Goal: Information Seeking & Learning: Learn about a topic

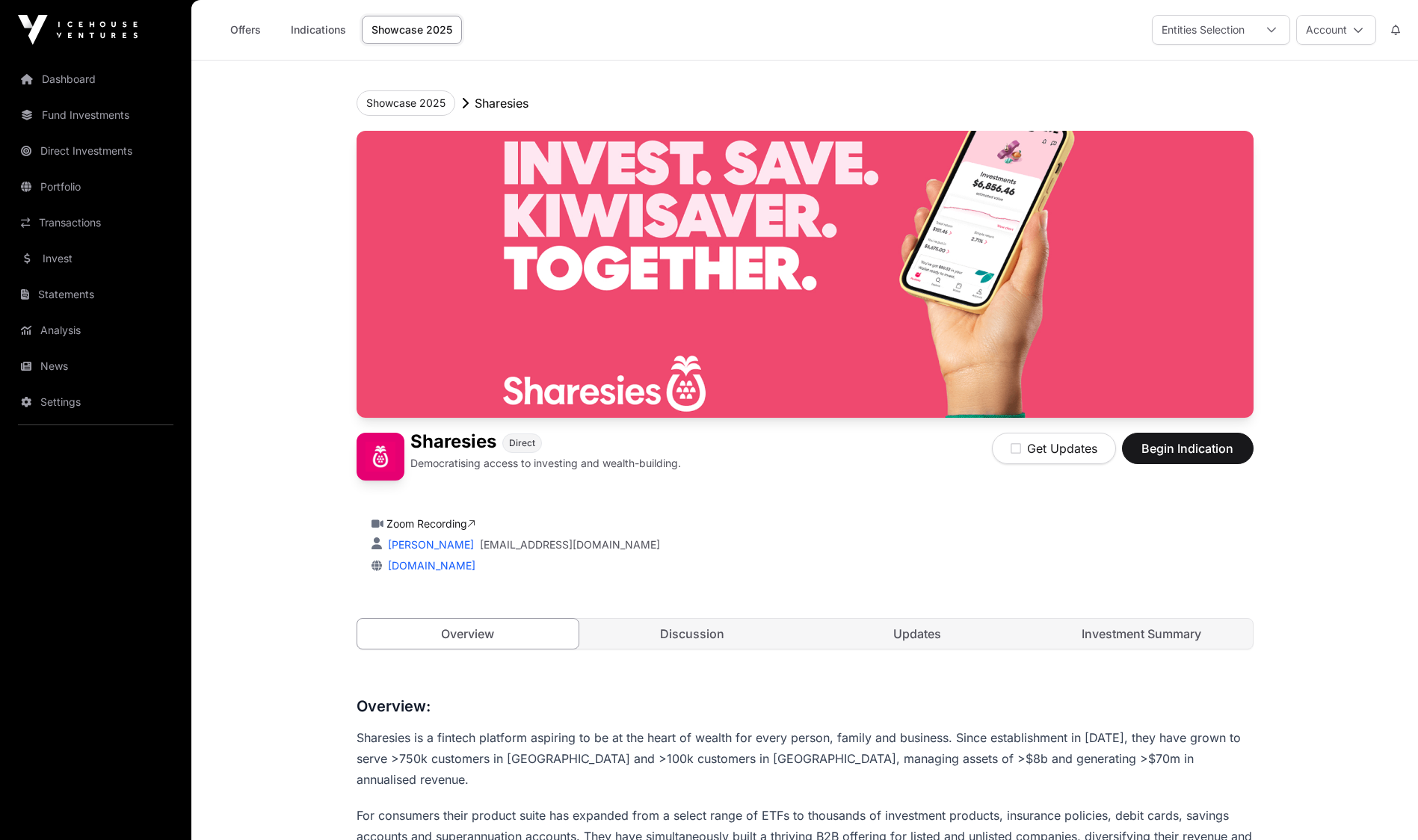
click at [423, 35] on link "Showcase 2025" at bounding box center [411, 29] width 100 height 28
click at [63, 256] on link "Invest" at bounding box center [96, 259] width 167 height 33
click at [42, 255] on link "Invest" at bounding box center [96, 259] width 167 height 33
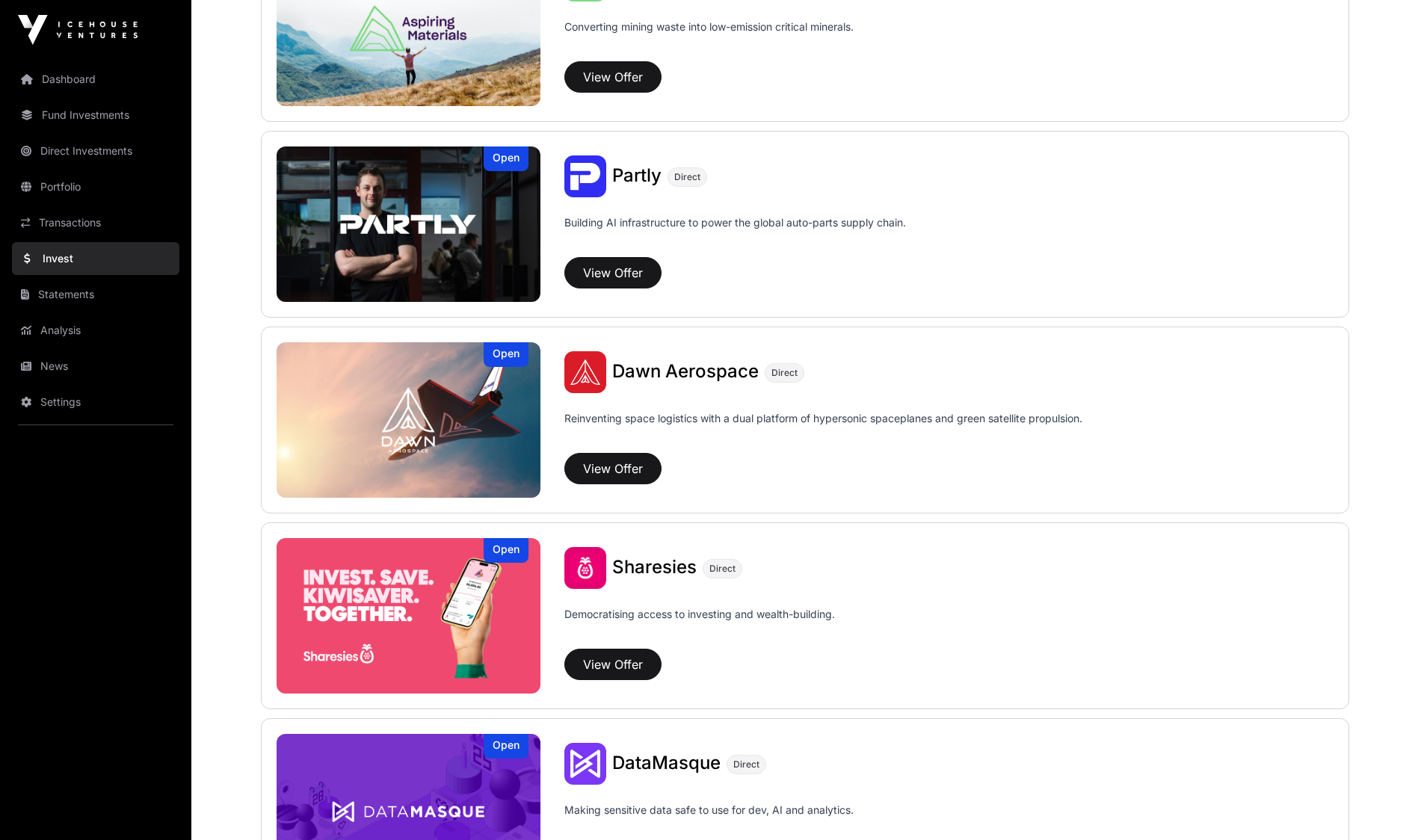
scroll to position [1435, 0]
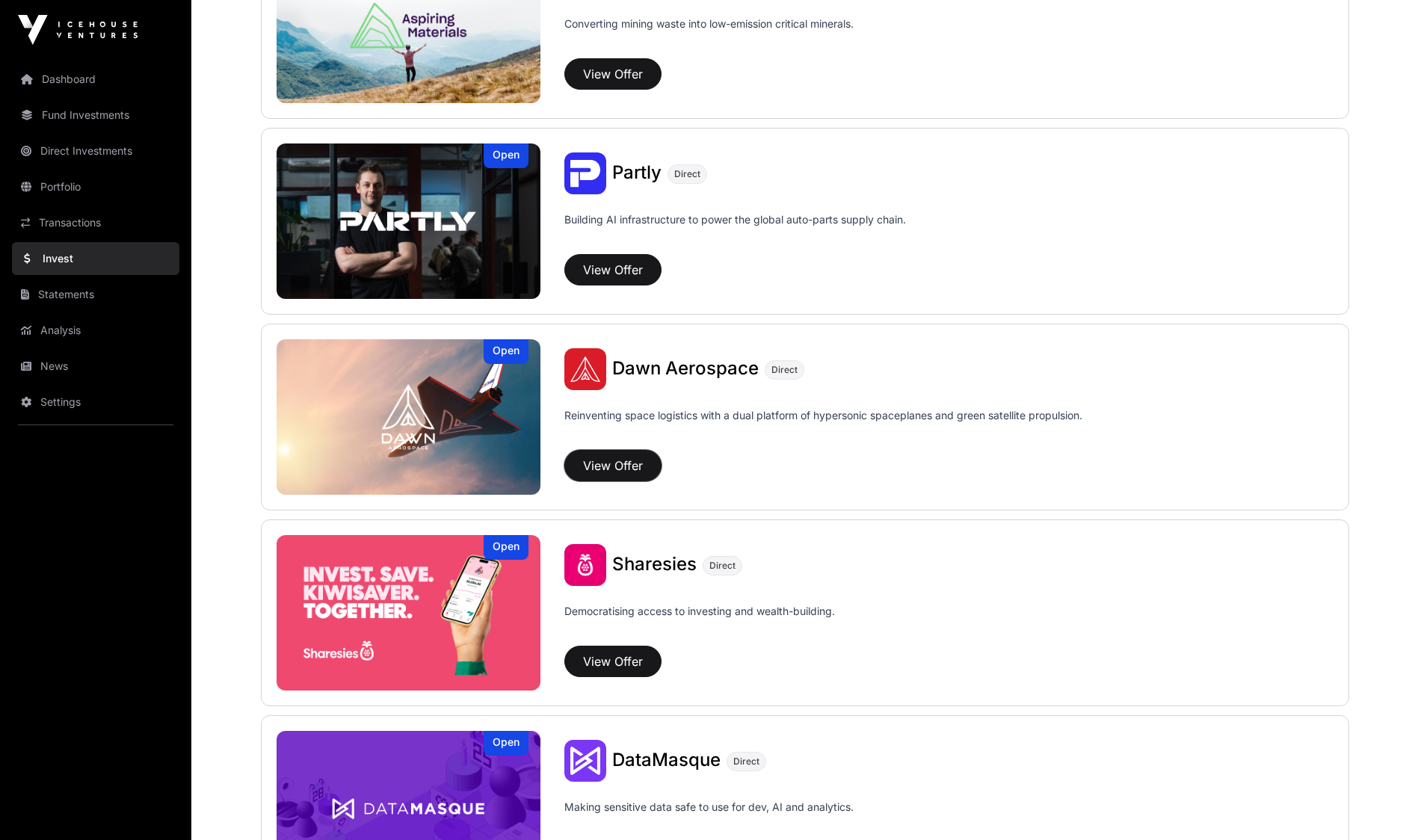
click at [624, 456] on button "View Offer" at bounding box center [613, 465] width 97 height 32
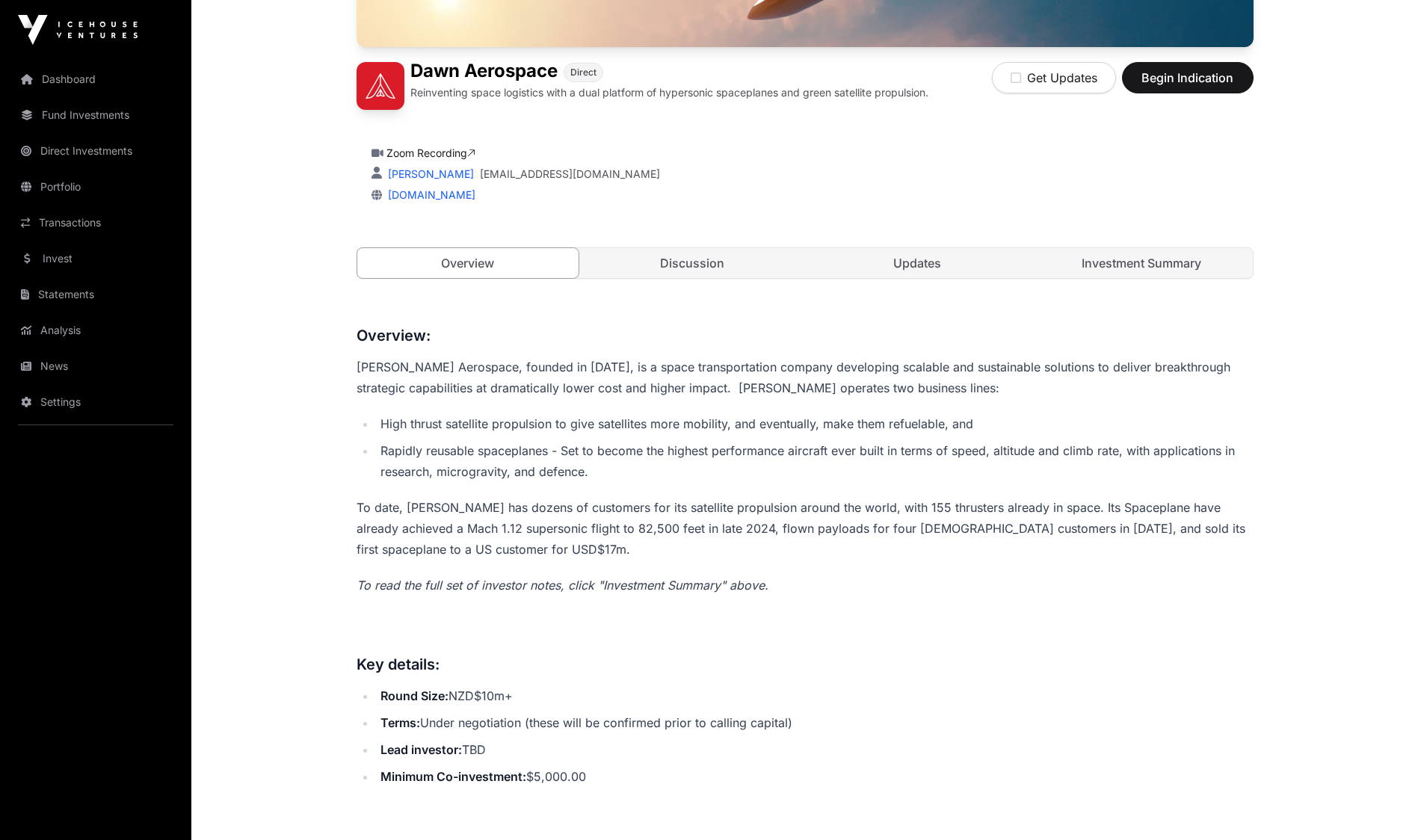
scroll to position [299, 0]
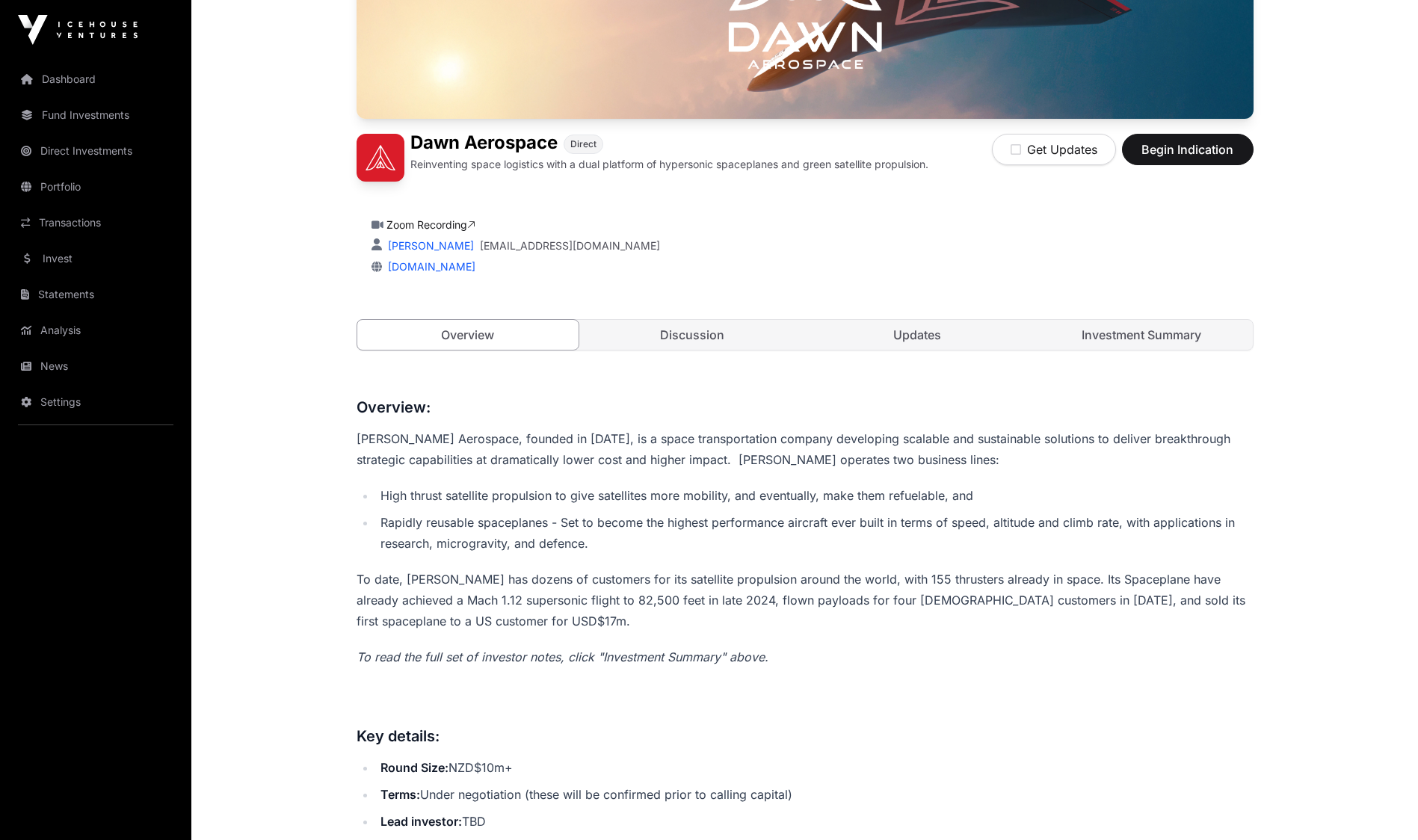
click at [698, 337] on link "Discussion" at bounding box center [692, 335] width 222 height 30
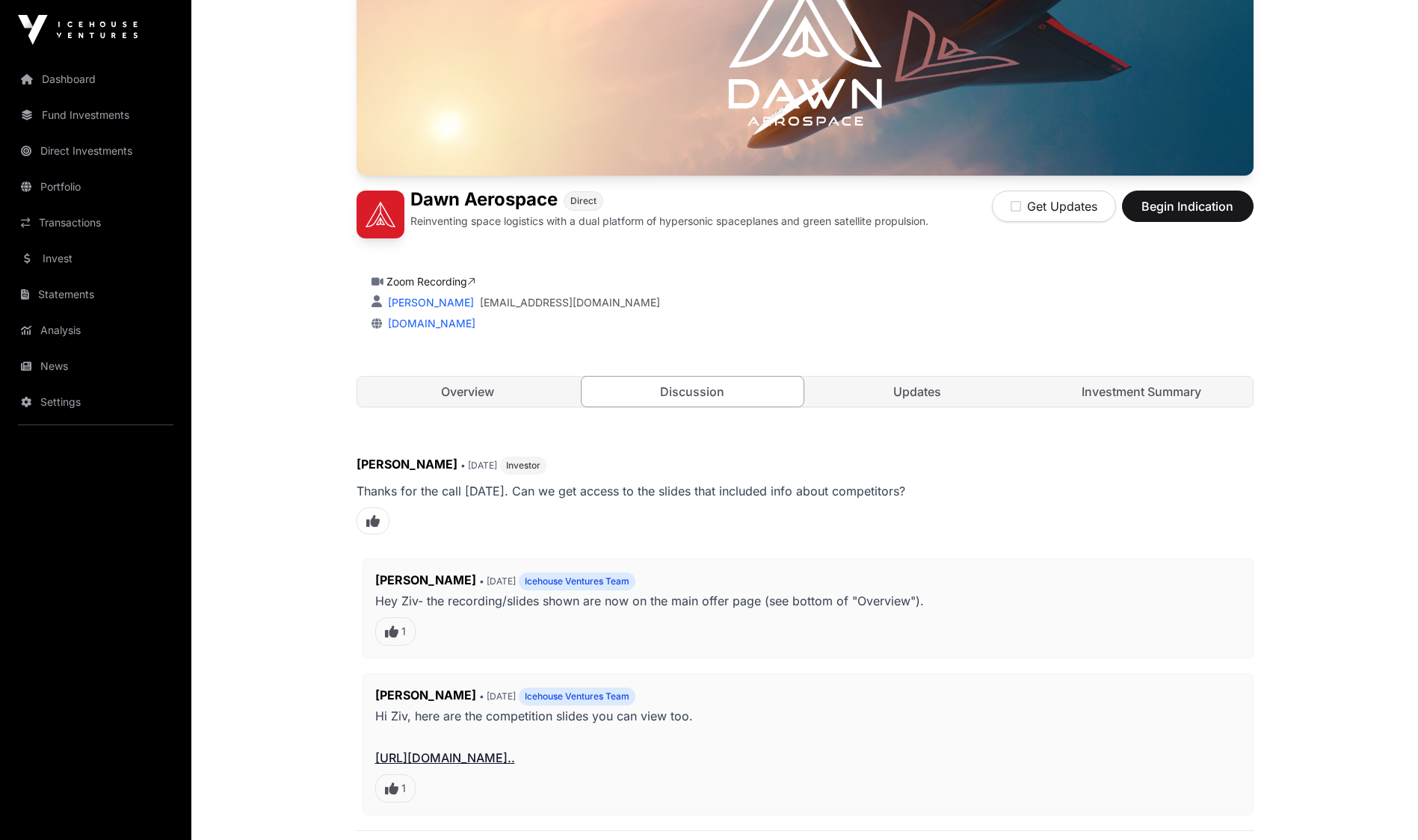
scroll to position [239, 0]
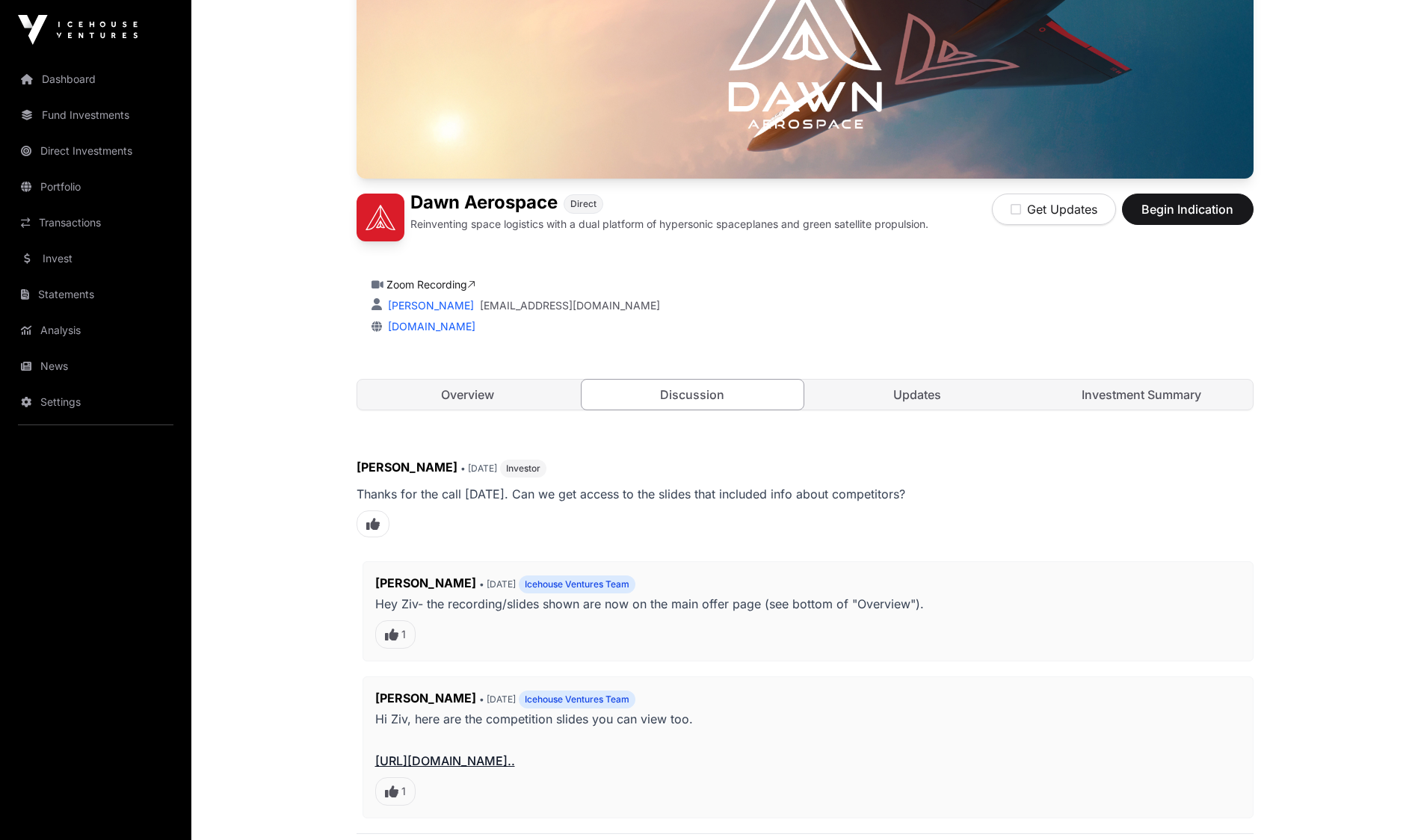
click at [941, 391] on link "Updates" at bounding box center [918, 394] width 222 height 30
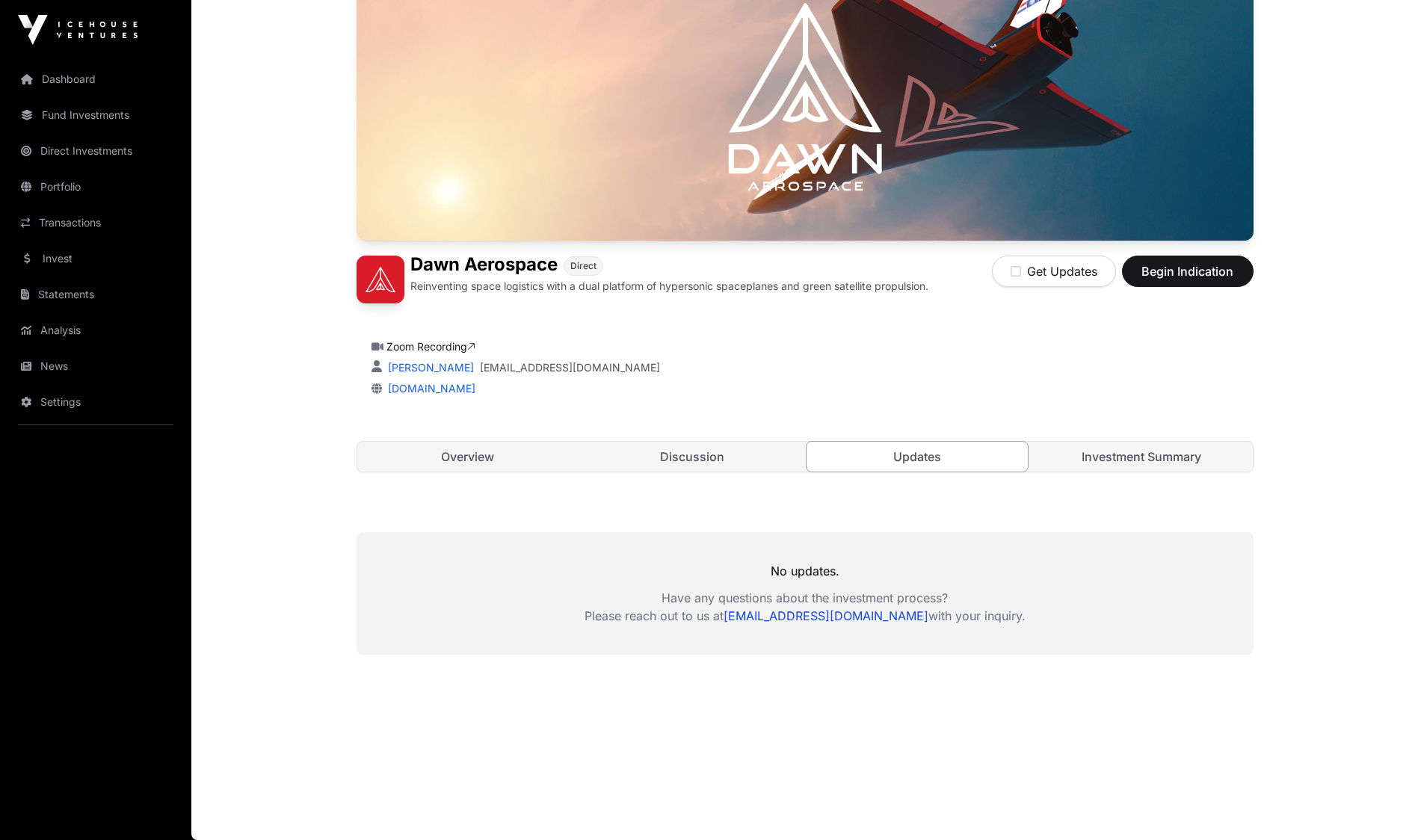
scroll to position [177, 0]
click at [1135, 455] on link "Investment Summary" at bounding box center [1141, 456] width 222 height 30
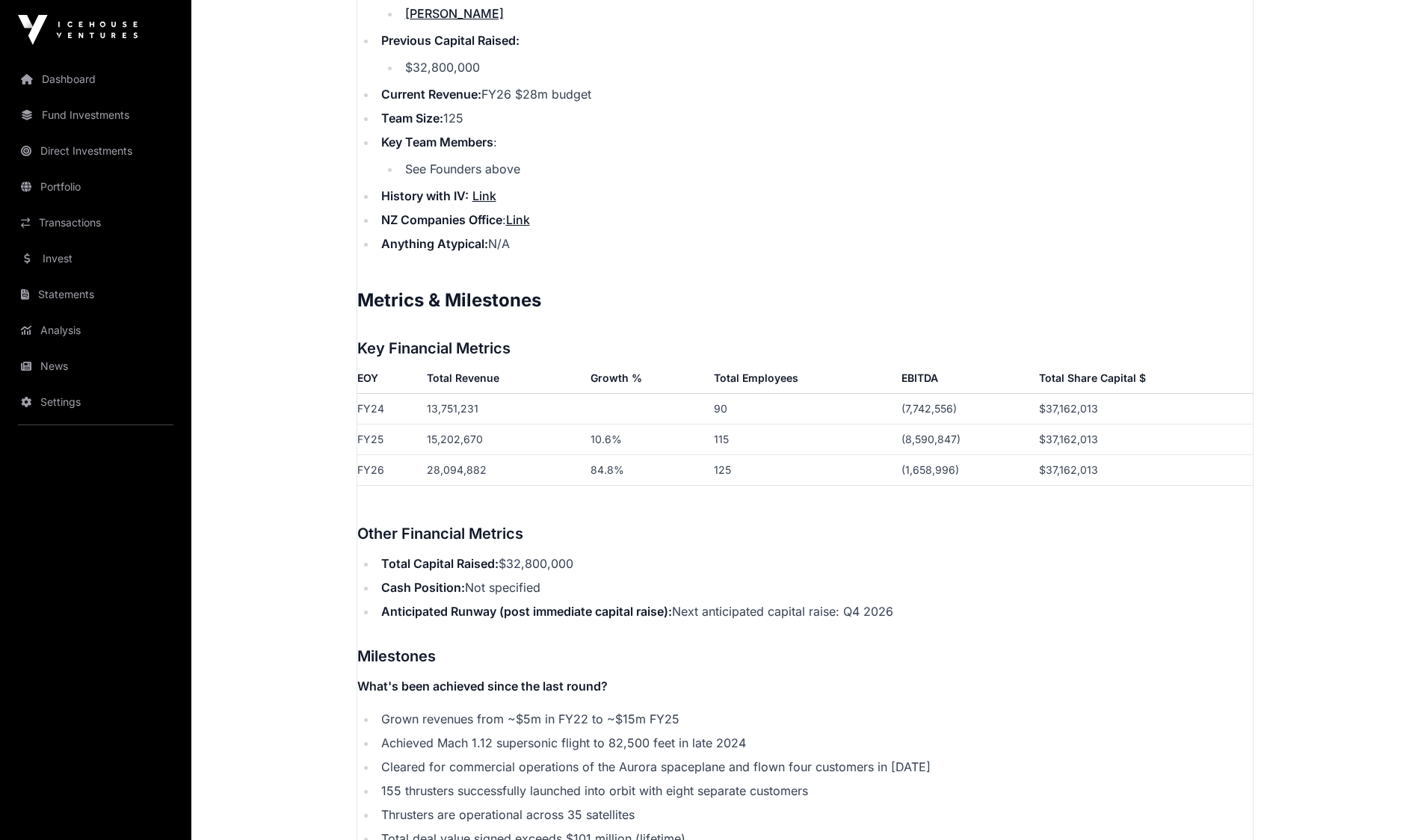
scroll to position [2180, 0]
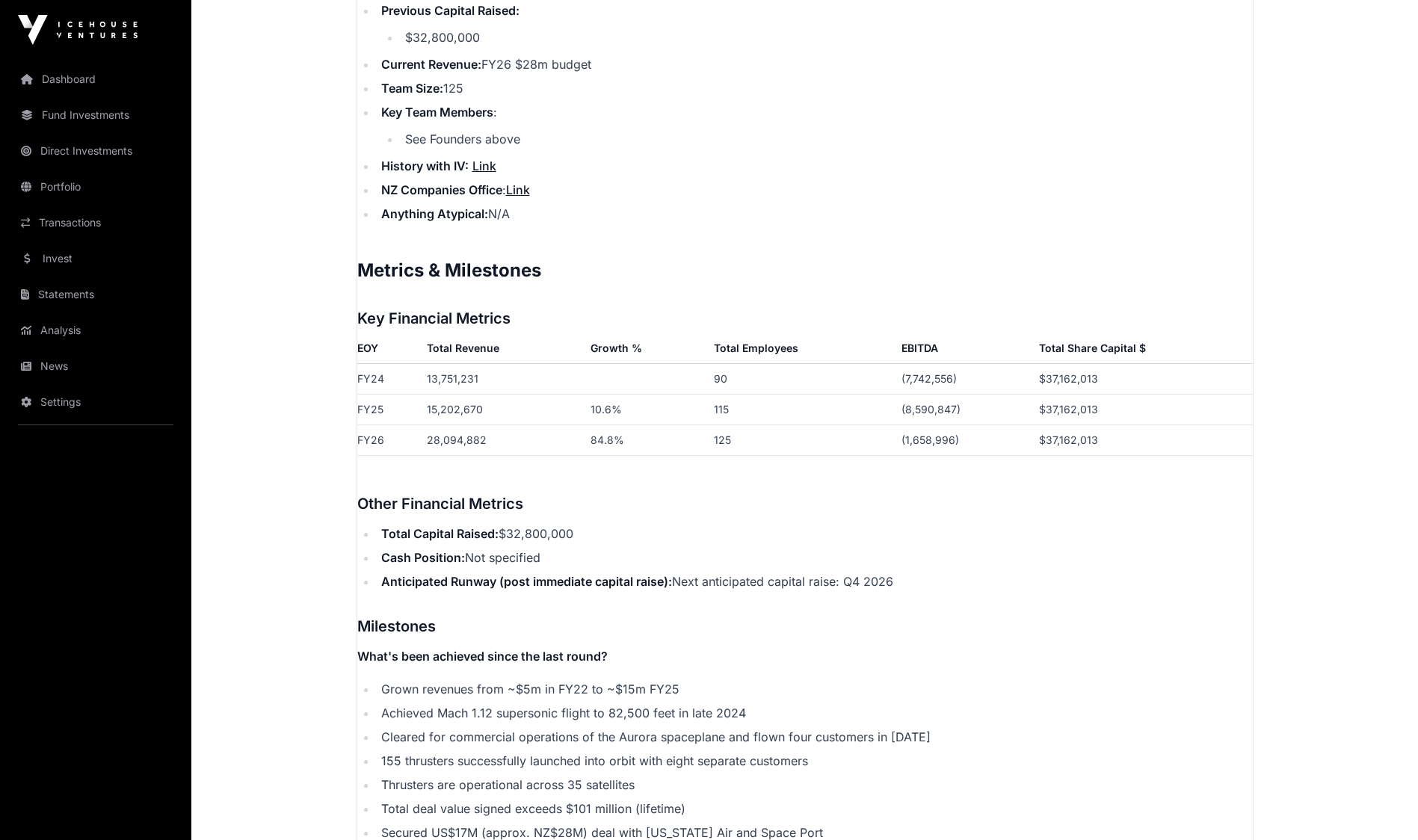
click at [796, 237] on p "Contents Introduction Round Overview Company Overview Metrics & Milestones High…" at bounding box center [804, 185] width 896 height 2932
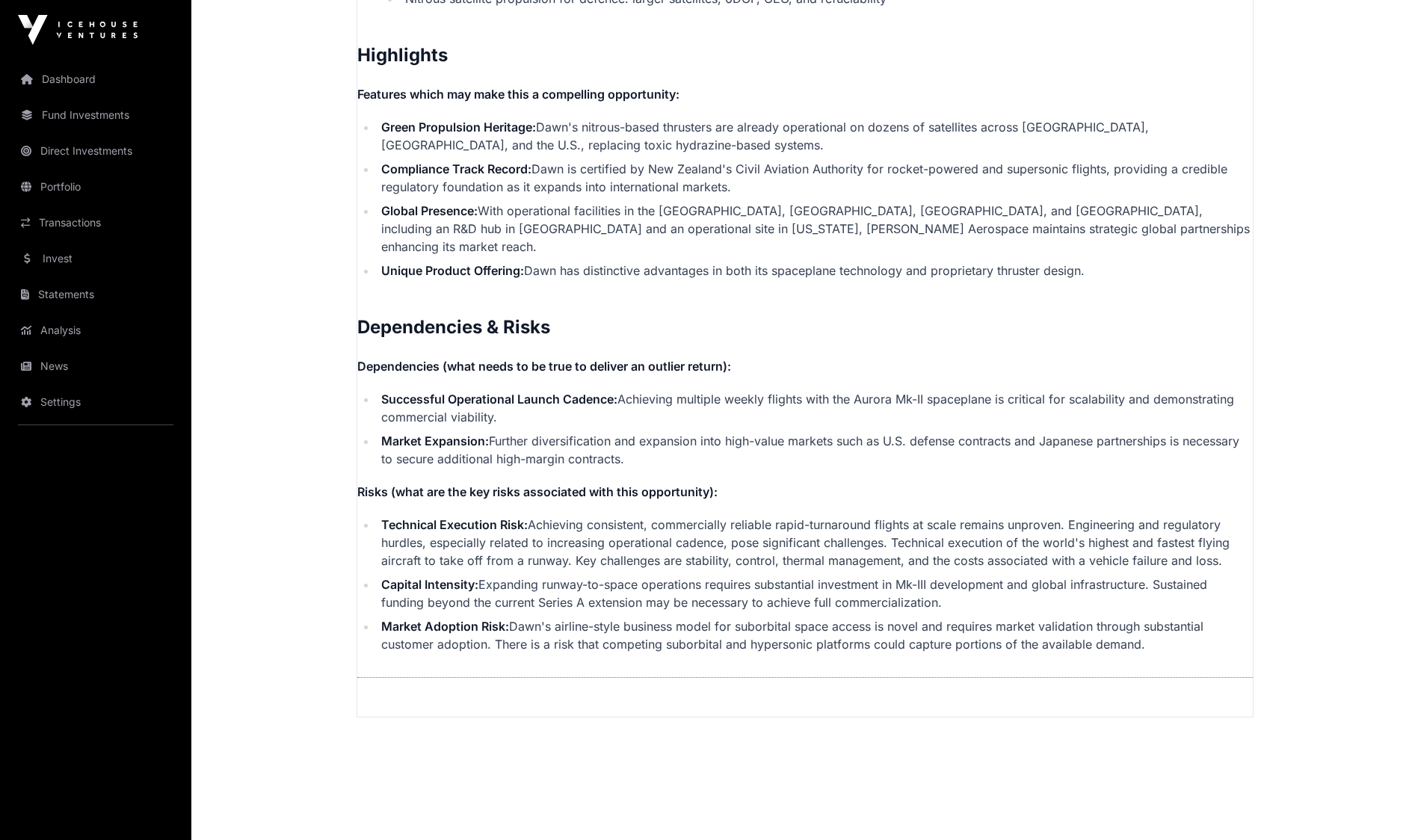
scroll to position [3176, 0]
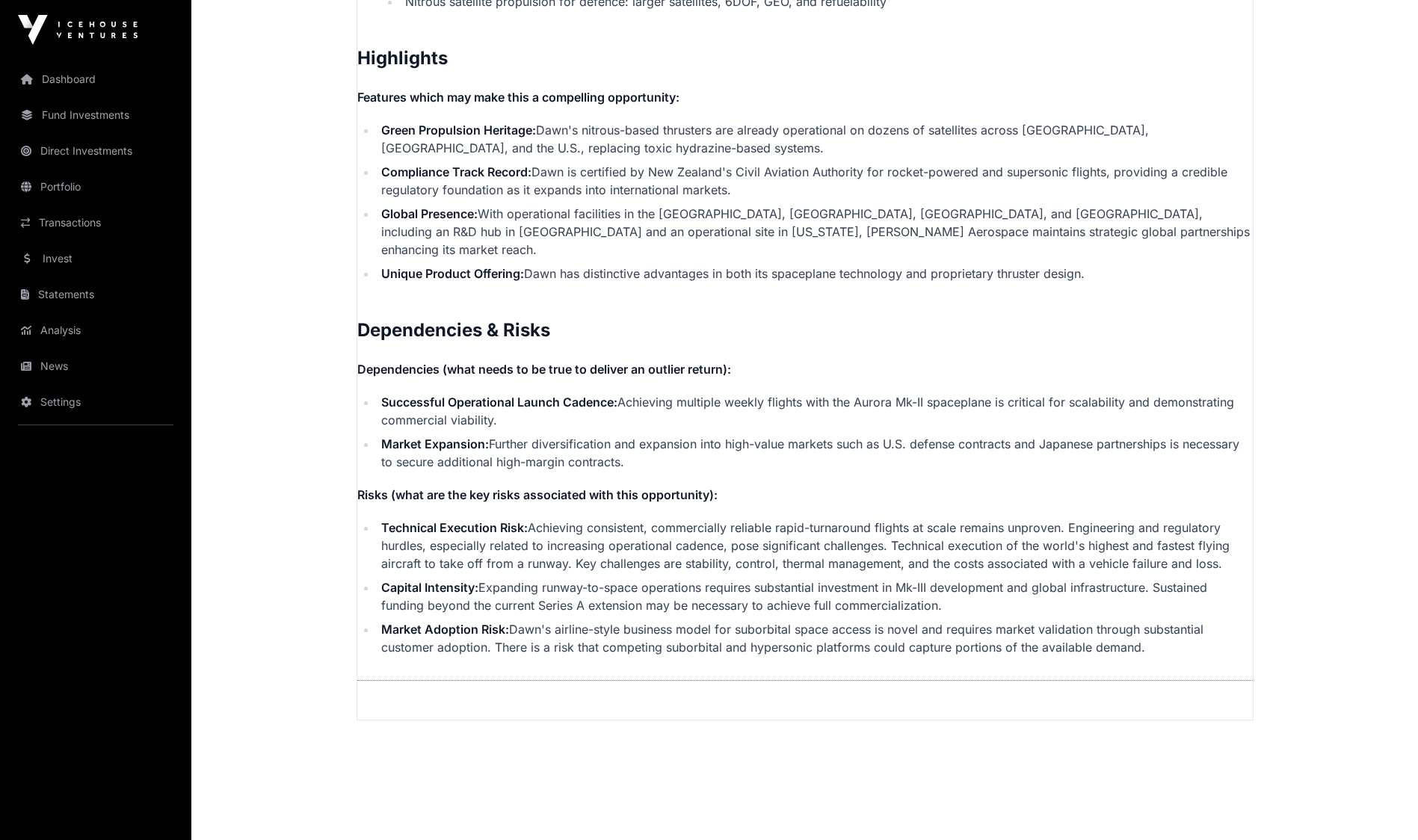
click at [51, 260] on link "Invest" at bounding box center [96, 259] width 167 height 33
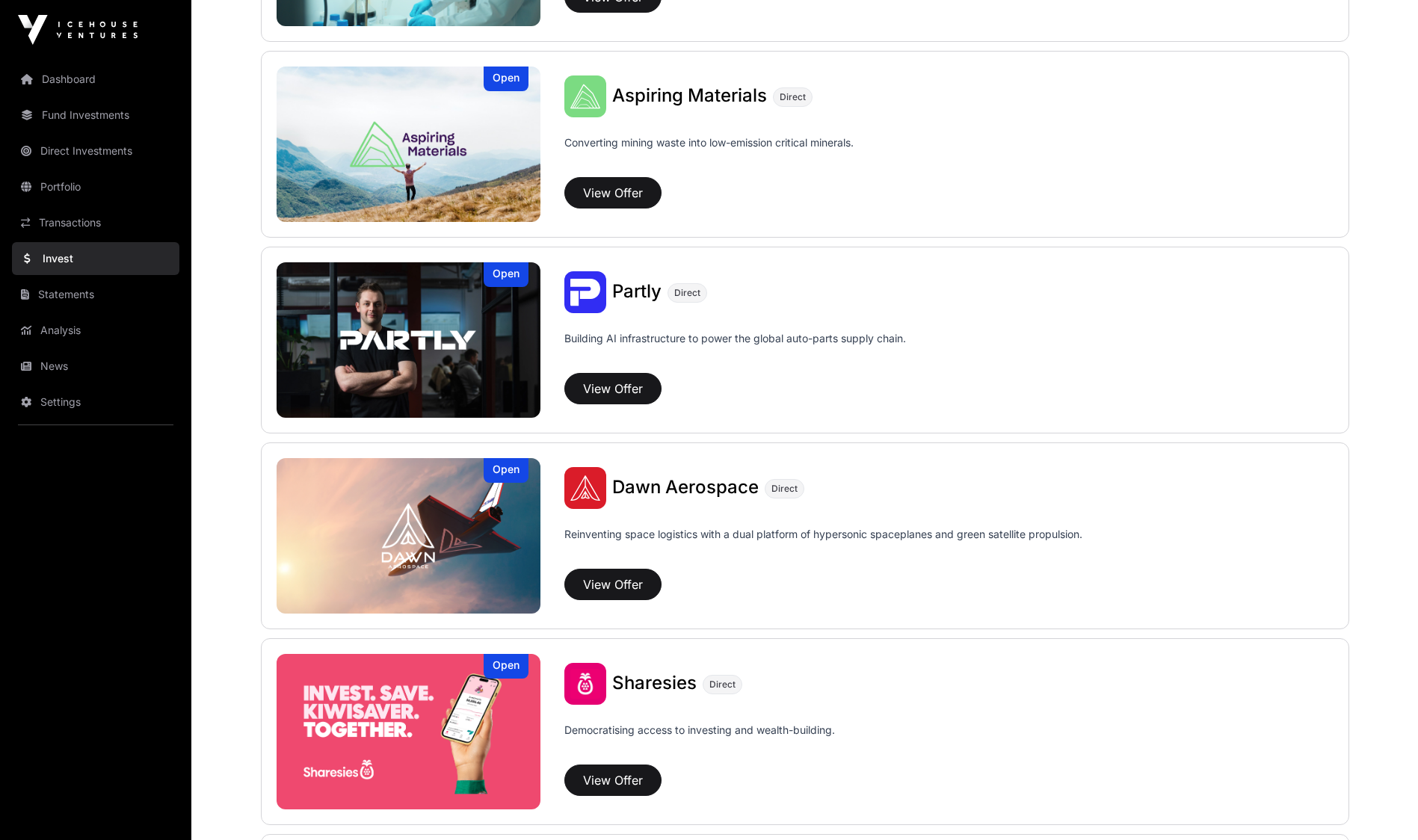
scroll to position [1251, 0]
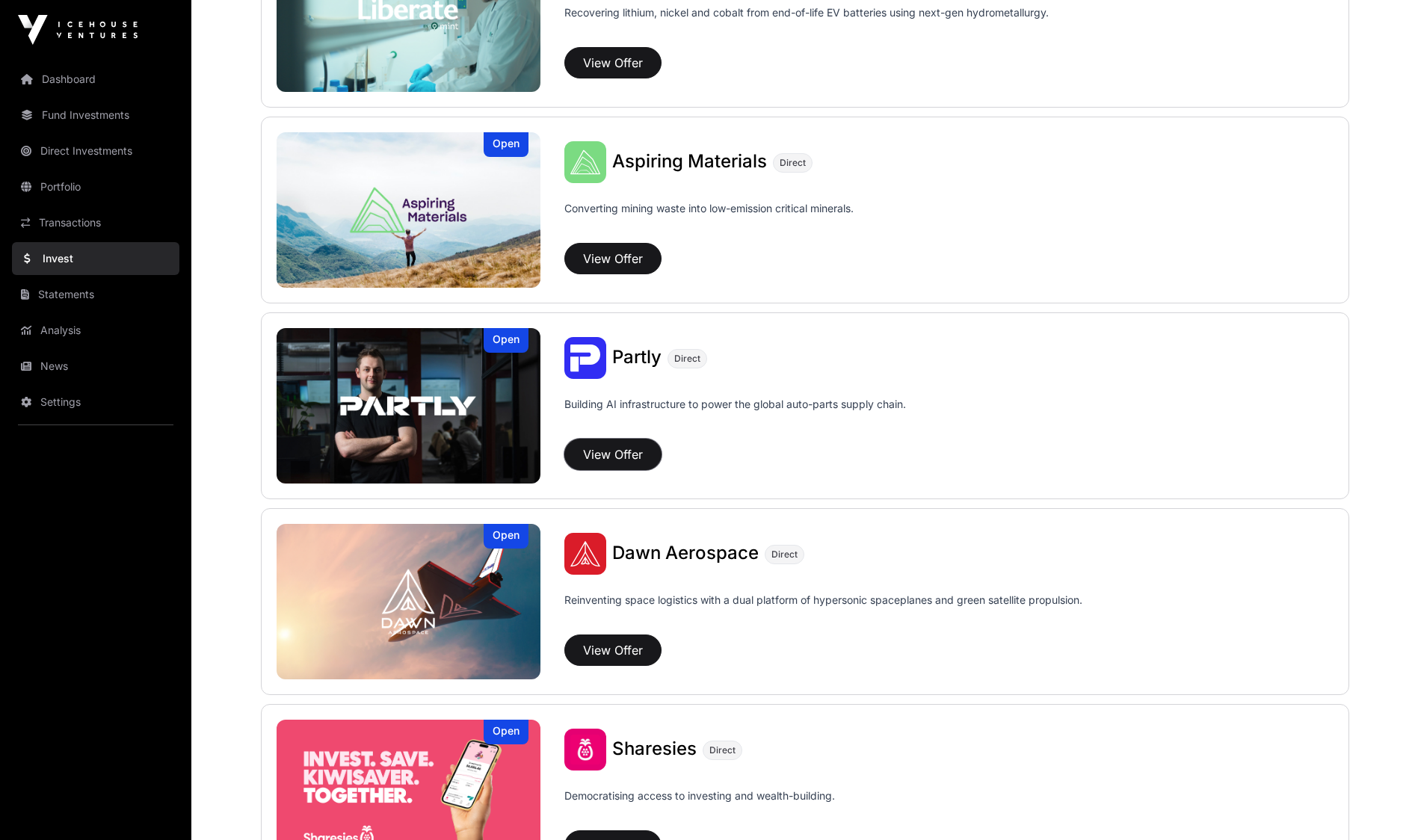
click at [611, 452] on button "View Offer" at bounding box center [613, 454] width 97 height 32
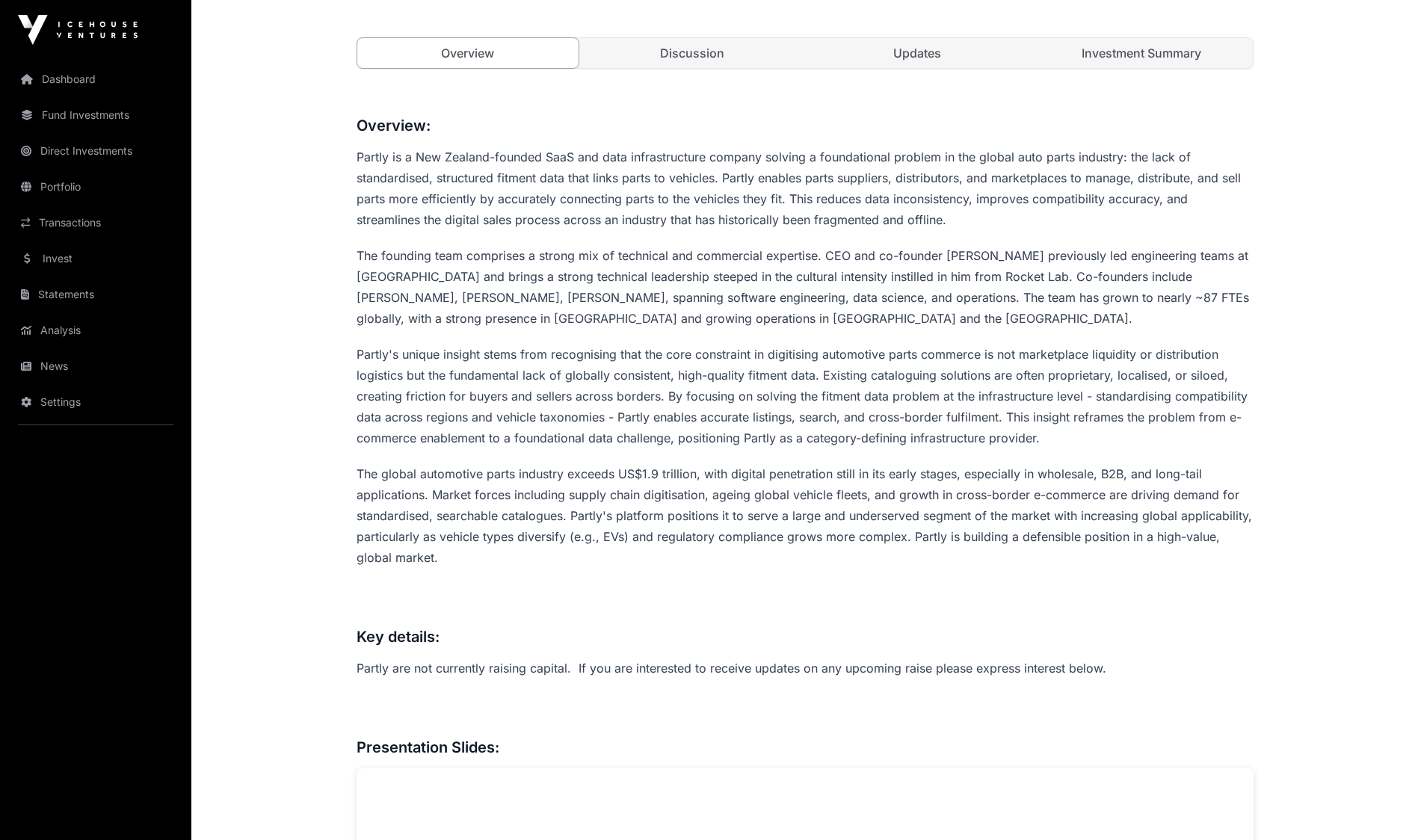
scroll to position [568, 0]
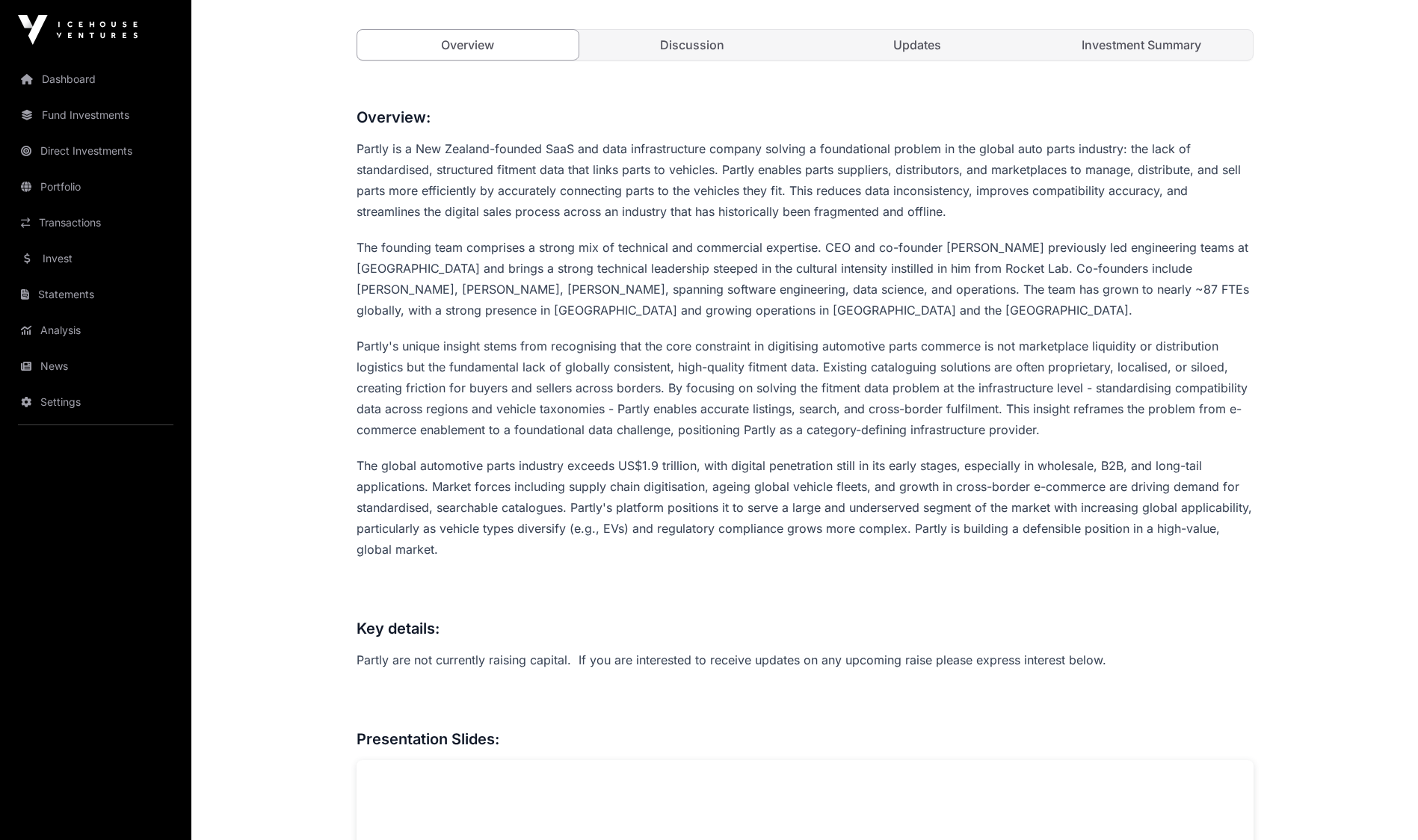
click at [1148, 34] on link "Investment Summary" at bounding box center [1141, 44] width 222 height 30
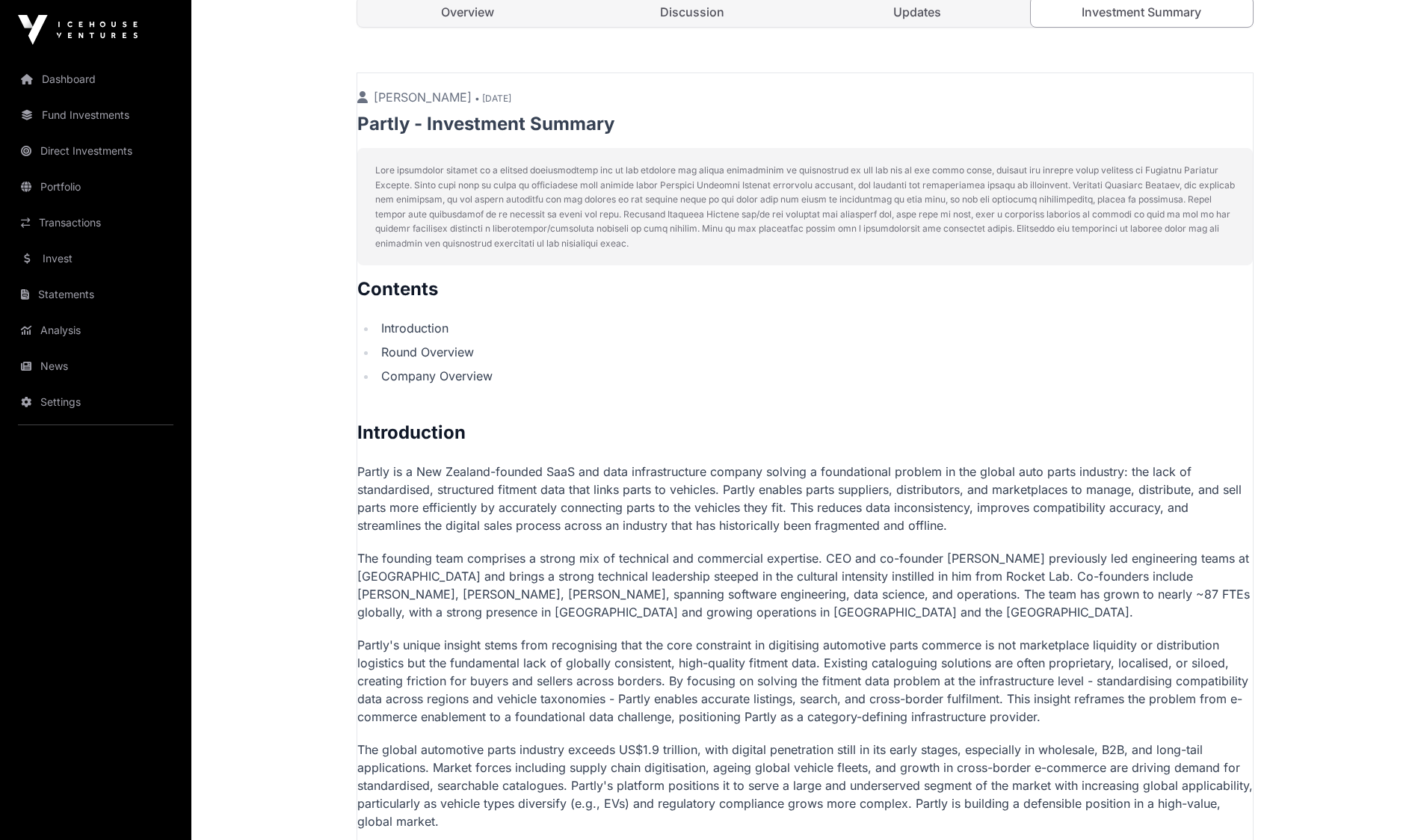
scroll to position [592, 0]
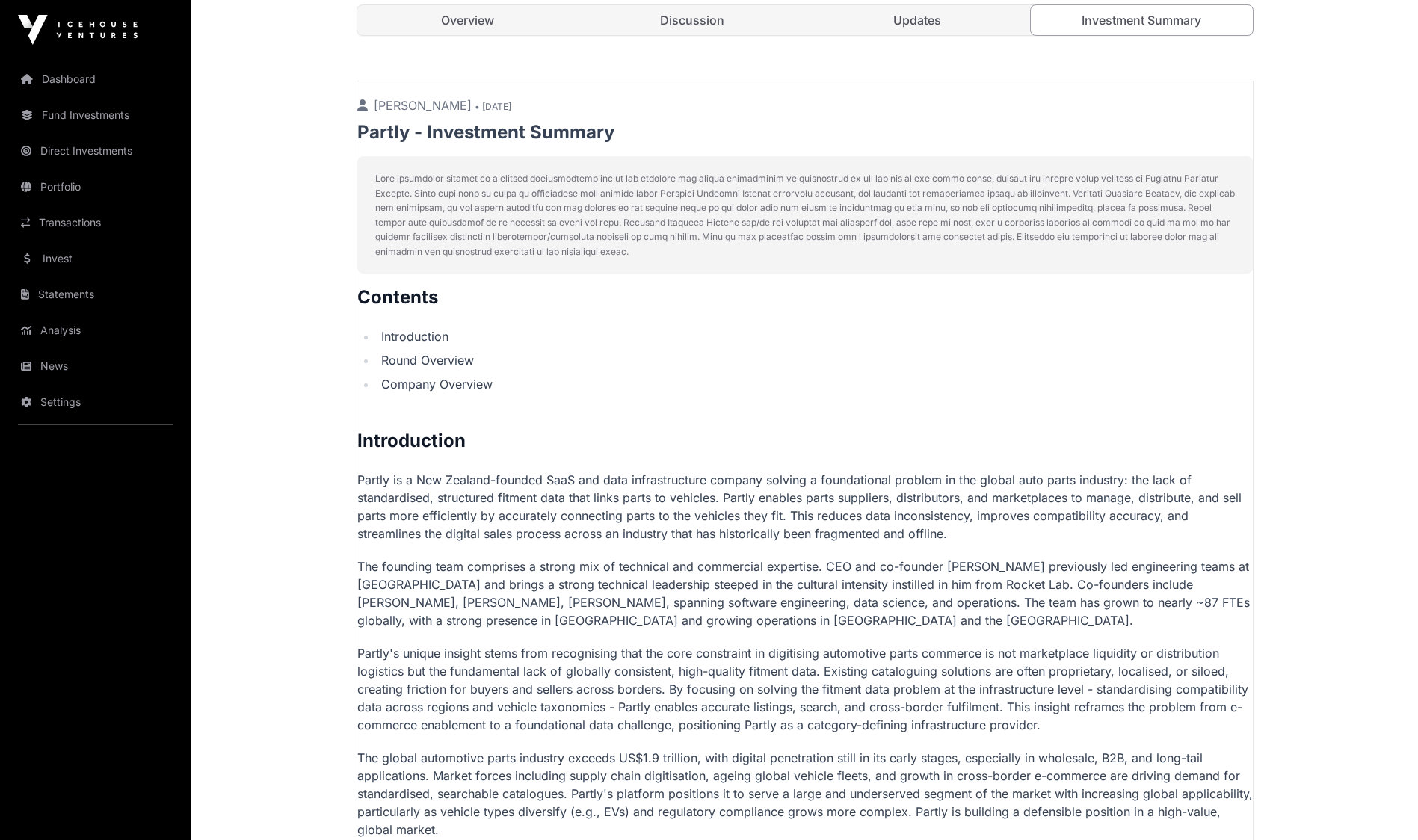
click at [419, 18] on link "Overview" at bounding box center [468, 20] width 222 height 30
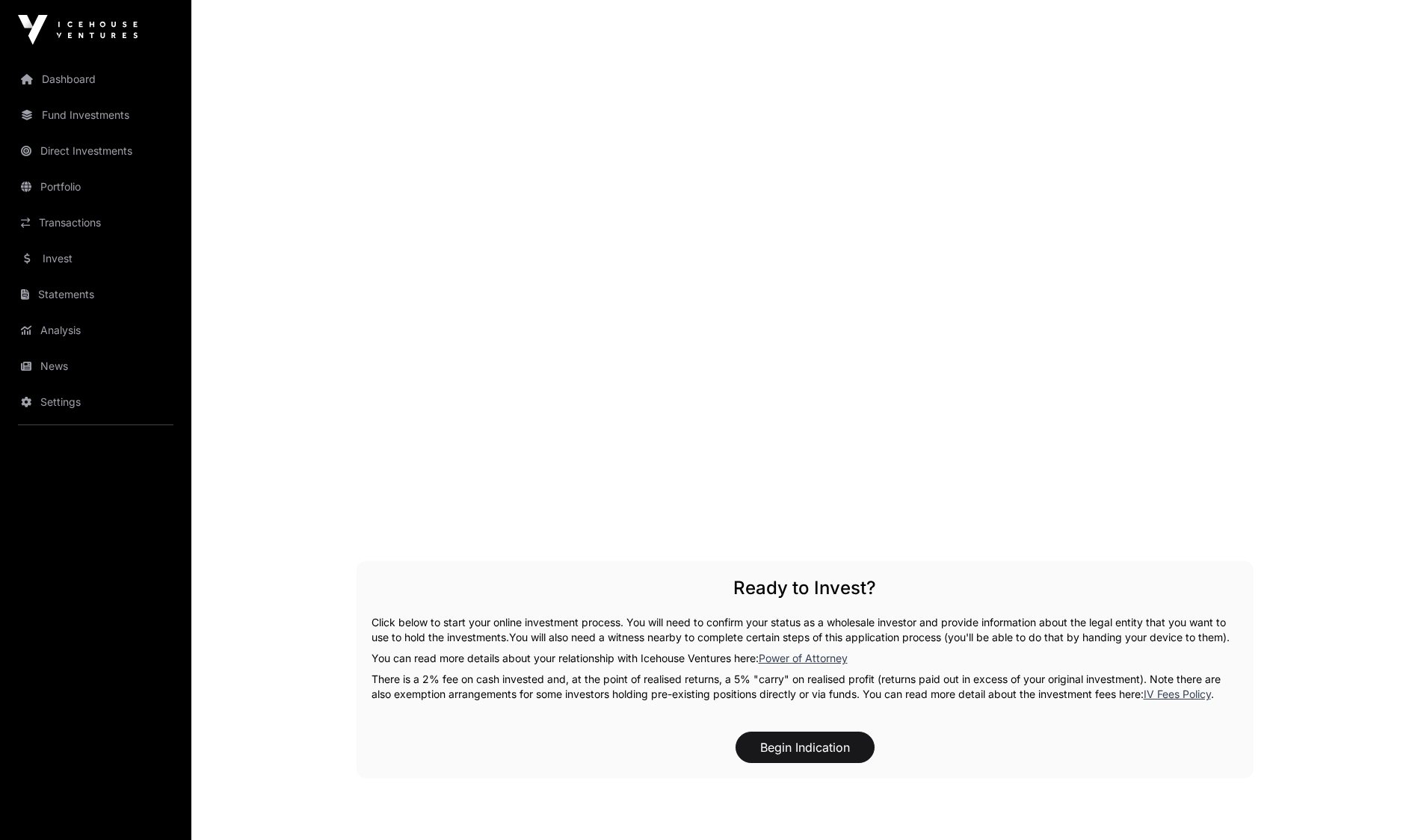
scroll to position [2455, 0]
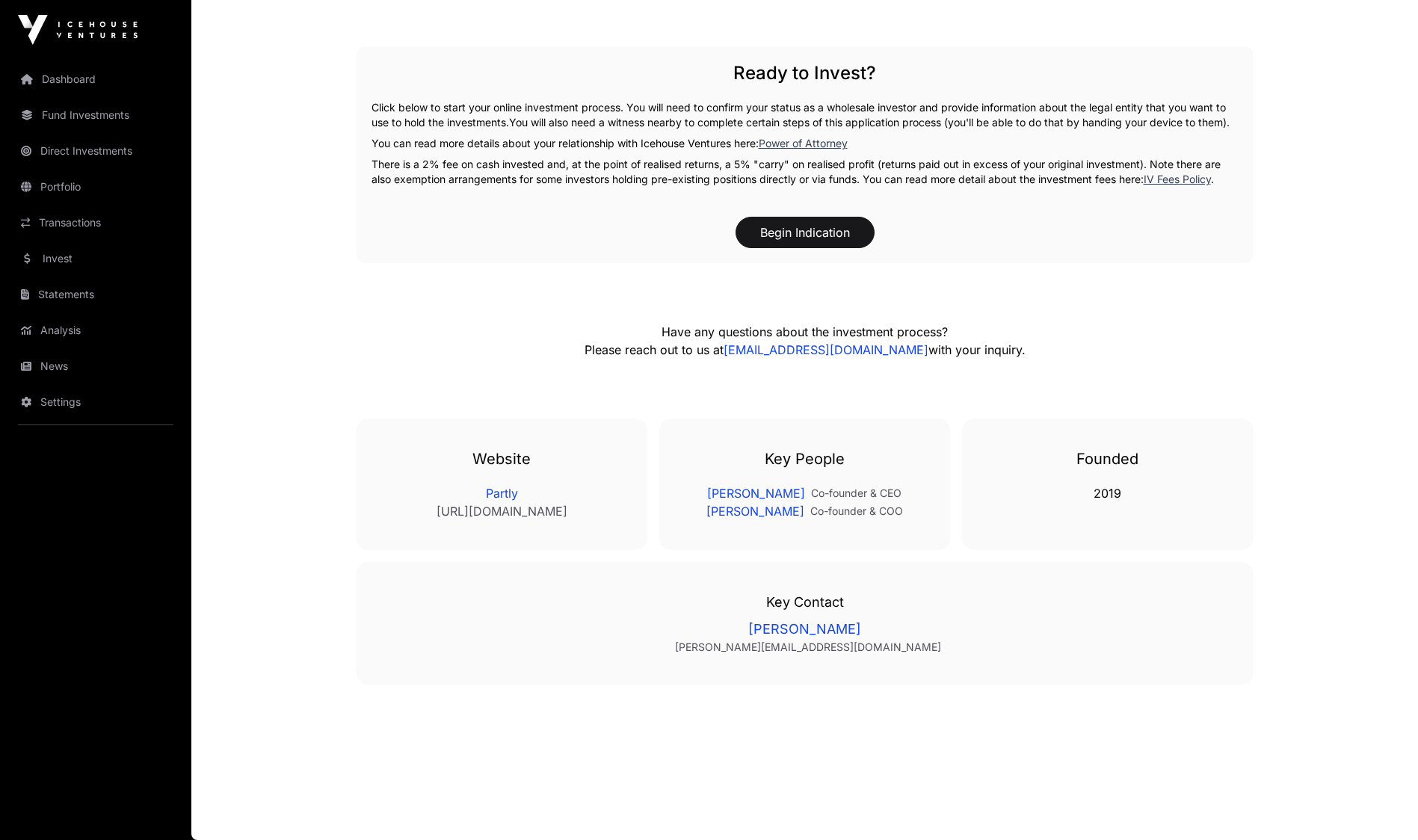
click at [44, 255] on link "Invest" at bounding box center [96, 259] width 167 height 33
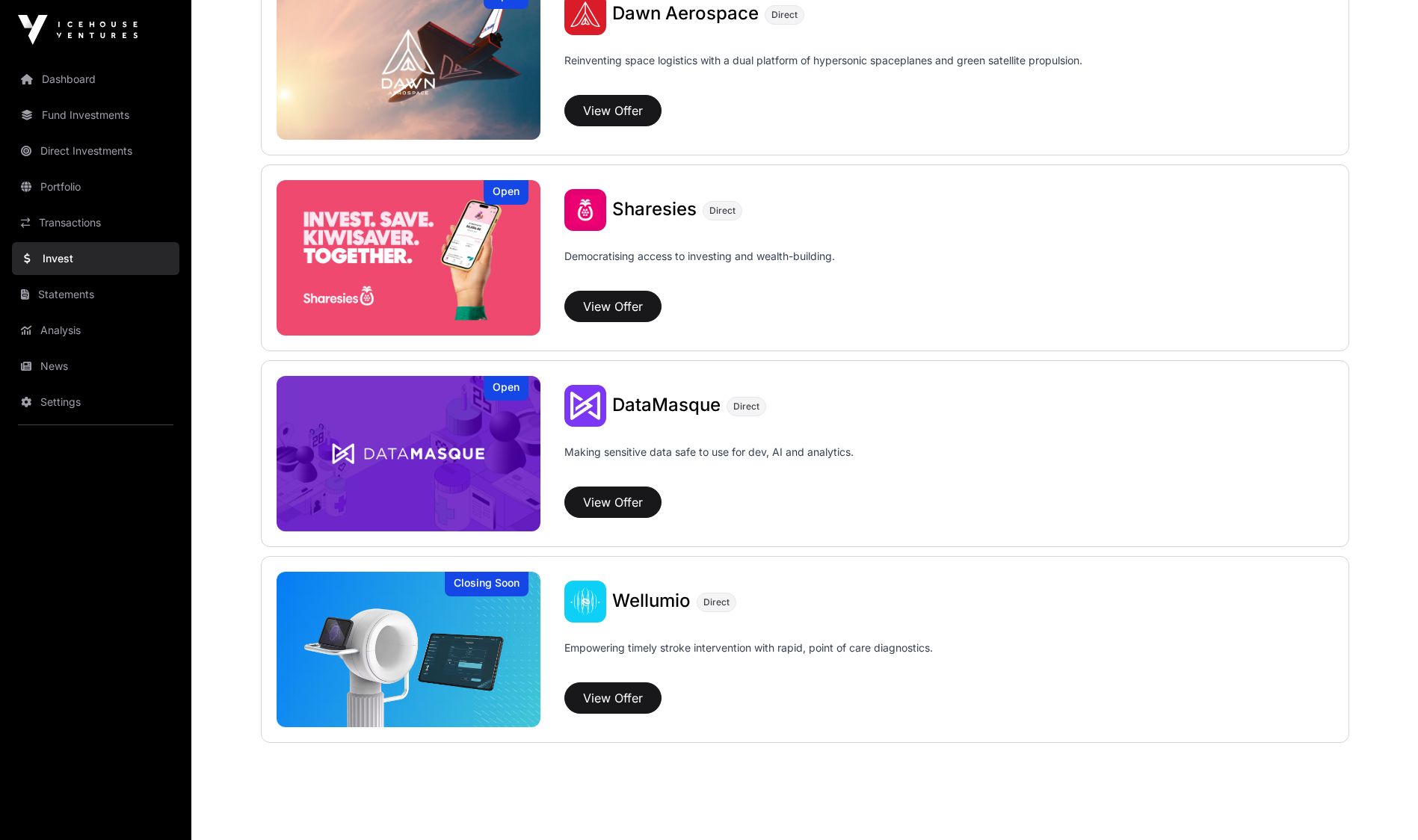
scroll to position [1788, 0]
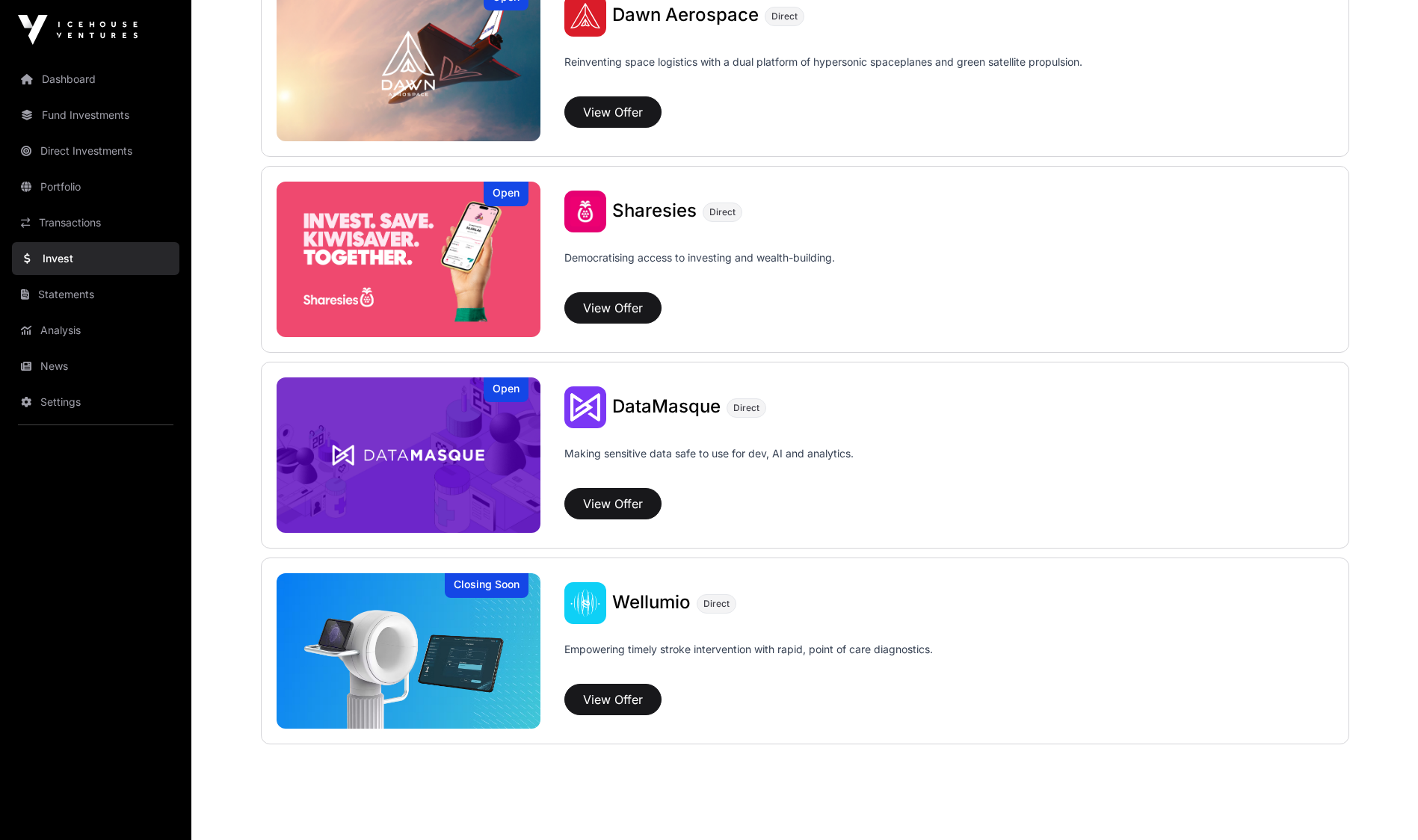
click at [57, 220] on link "Transactions" at bounding box center [96, 223] width 167 height 33
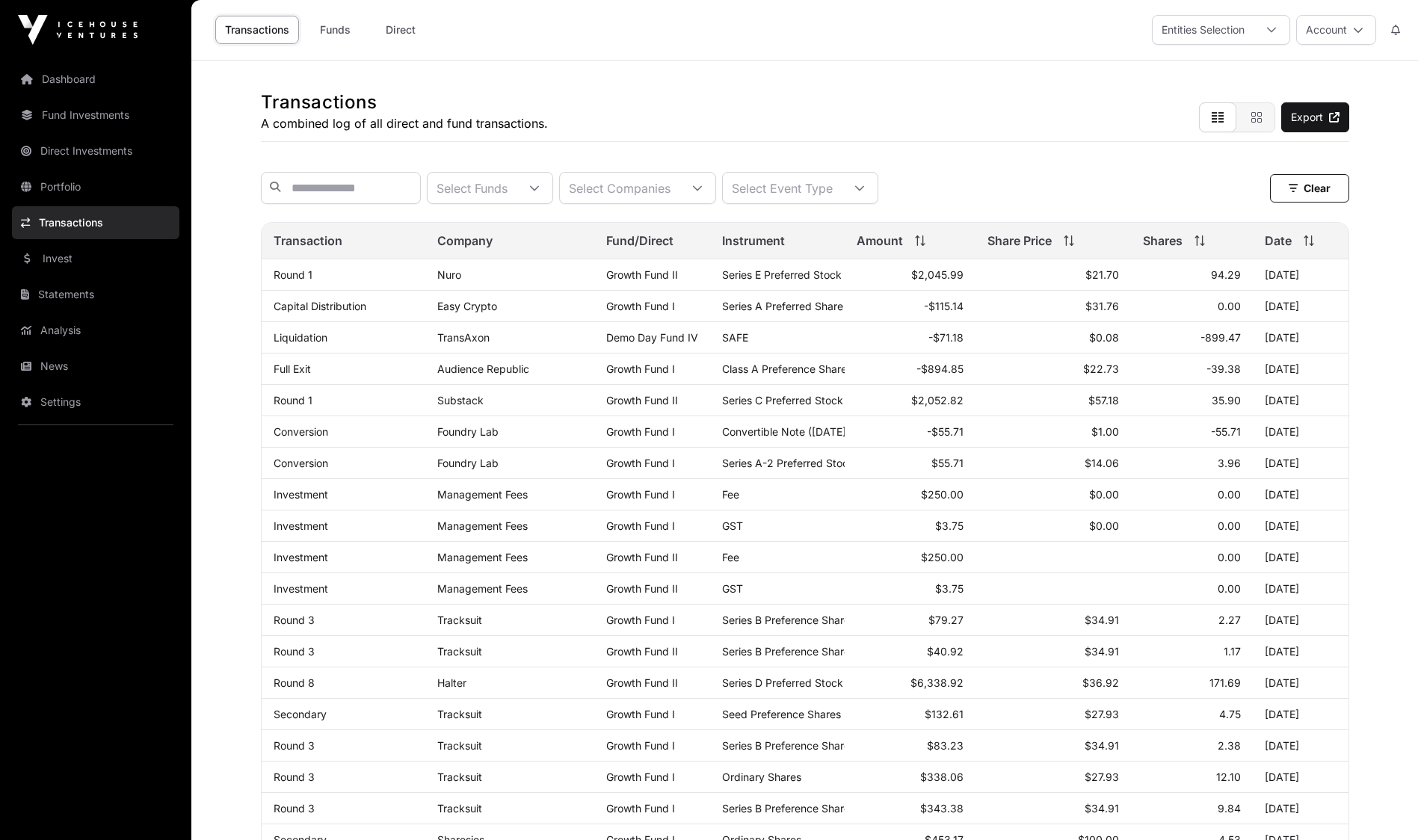
click at [51, 365] on link "News" at bounding box center [96, 366] width 167 height 33
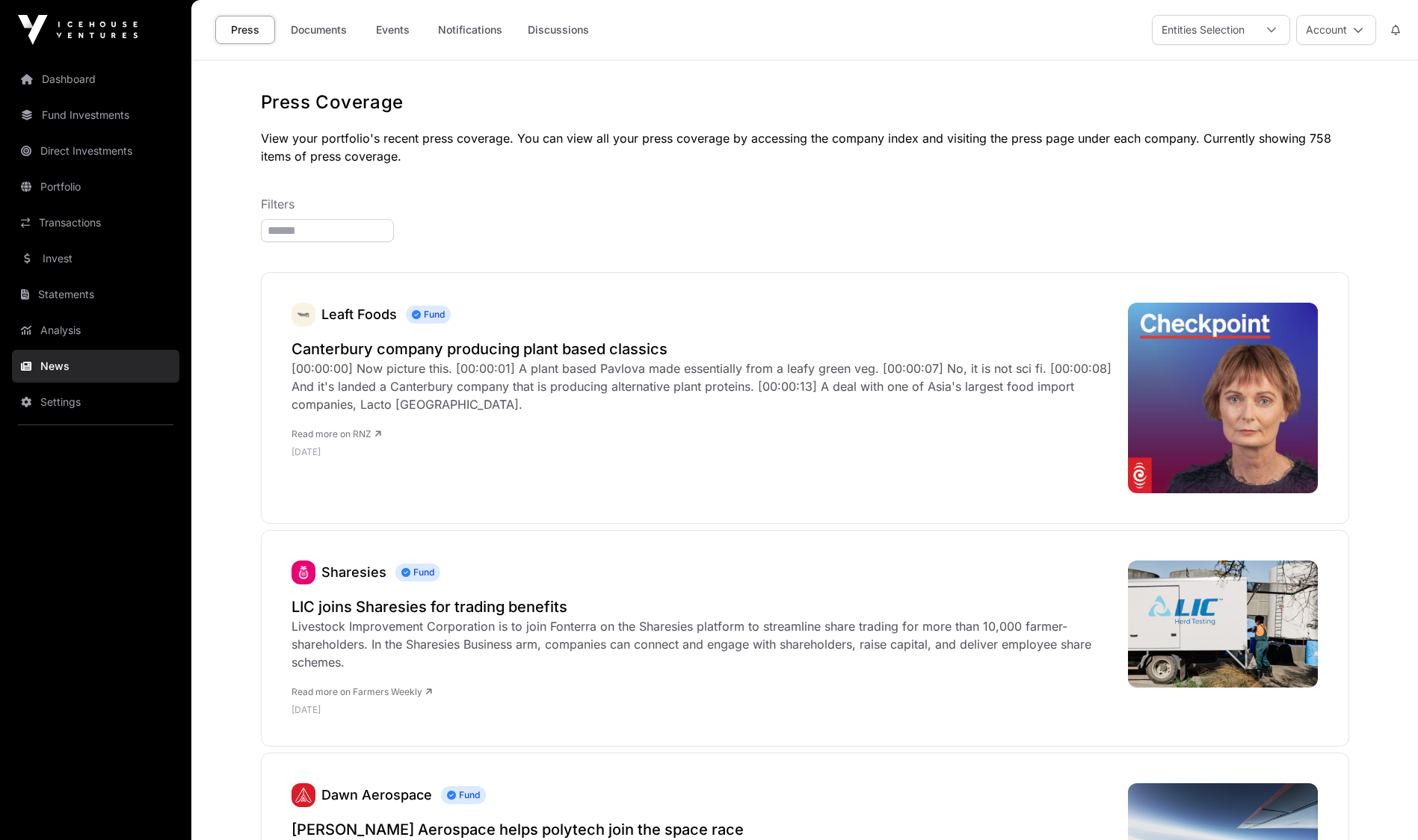
click at [313, 29] on link "Documents" at bounding box center [318, 29] width 75 height 28
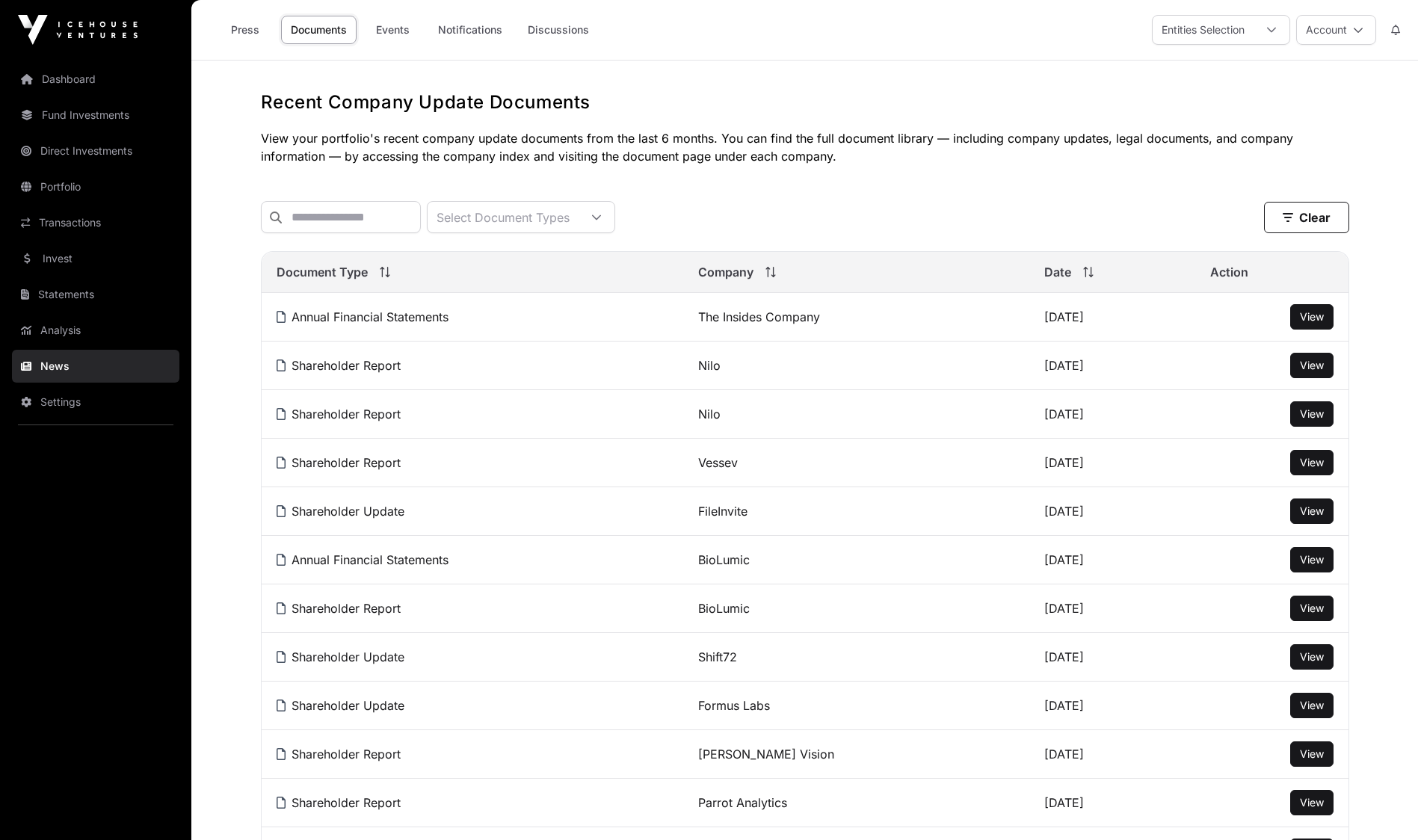
click at [1338, 26] on button "Account" at bounding box center [1336, 30] width 80 height 30
click at [1252, 213] on span "Sign Out" at bounding box center [1242, 221] width 43 height 15
